Goal: Information Seeking & Learning: Find specific fact

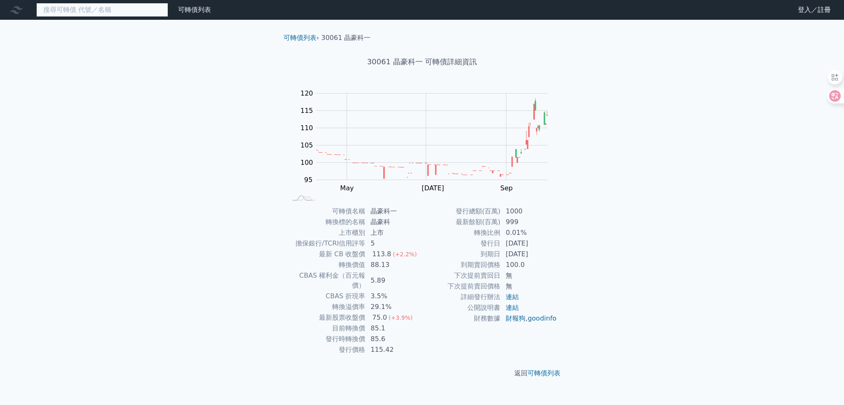
click at [101, 10] on input at bounding box center [102, 10] width 132 height 14
paste input "2634"
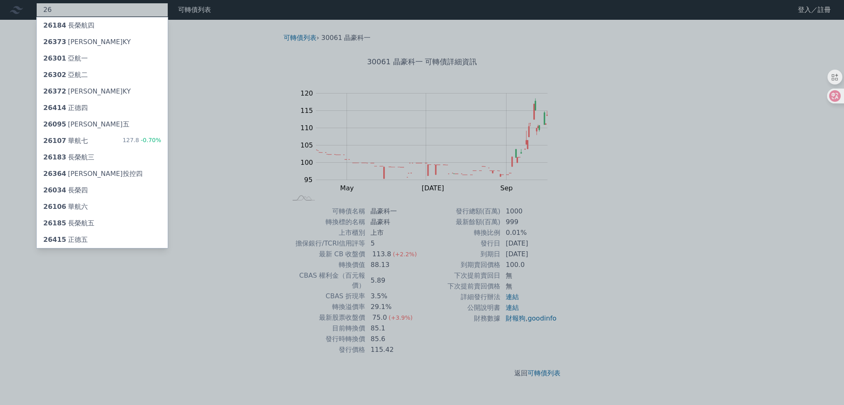
type input "2"
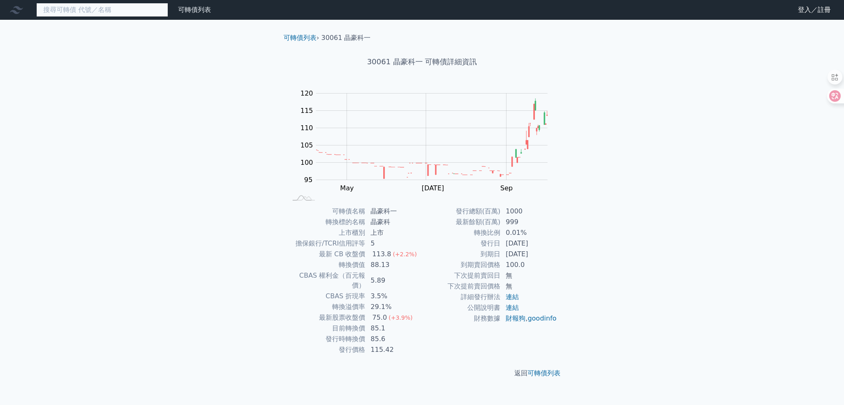
click at [123, 9] on input at bounding box center [102, 10] width 132 height 14
paste input "2634"
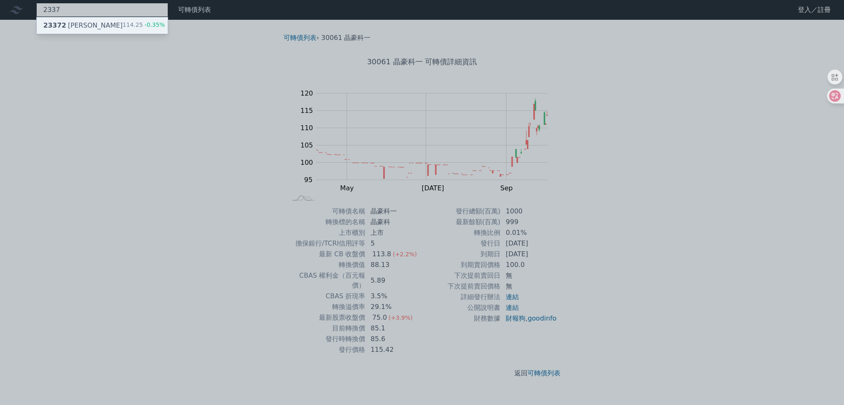
type input "2337"
click at [104, 26] on div "23372 [PERSON_NAME] 114.25 -0.35%" at bounding box center [102, 25] width 131 height 16
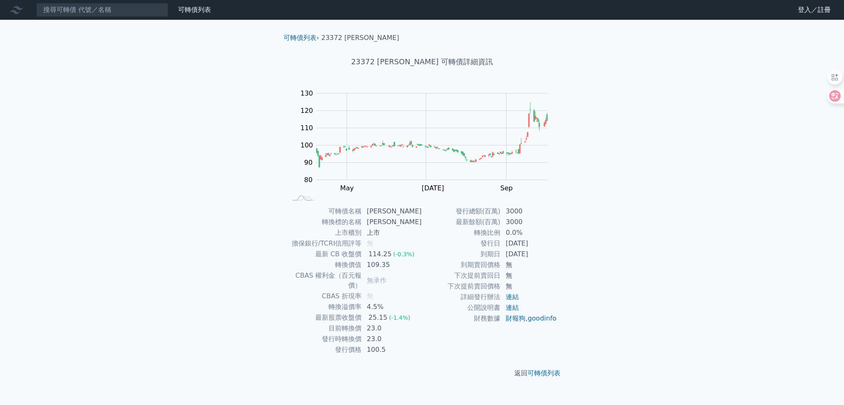
click at [632, 296] on div "可轉債列表 財務數據 可轉債列表 財務數據 登入／註冊 登入／註冊 可轉債列表 › 23372 [PERSON_NAME] 23372 [PERSON_NAM…" at bounding box center [422, 202] width 844 height 405
